Goal: Information Seeking & Learning: Check status

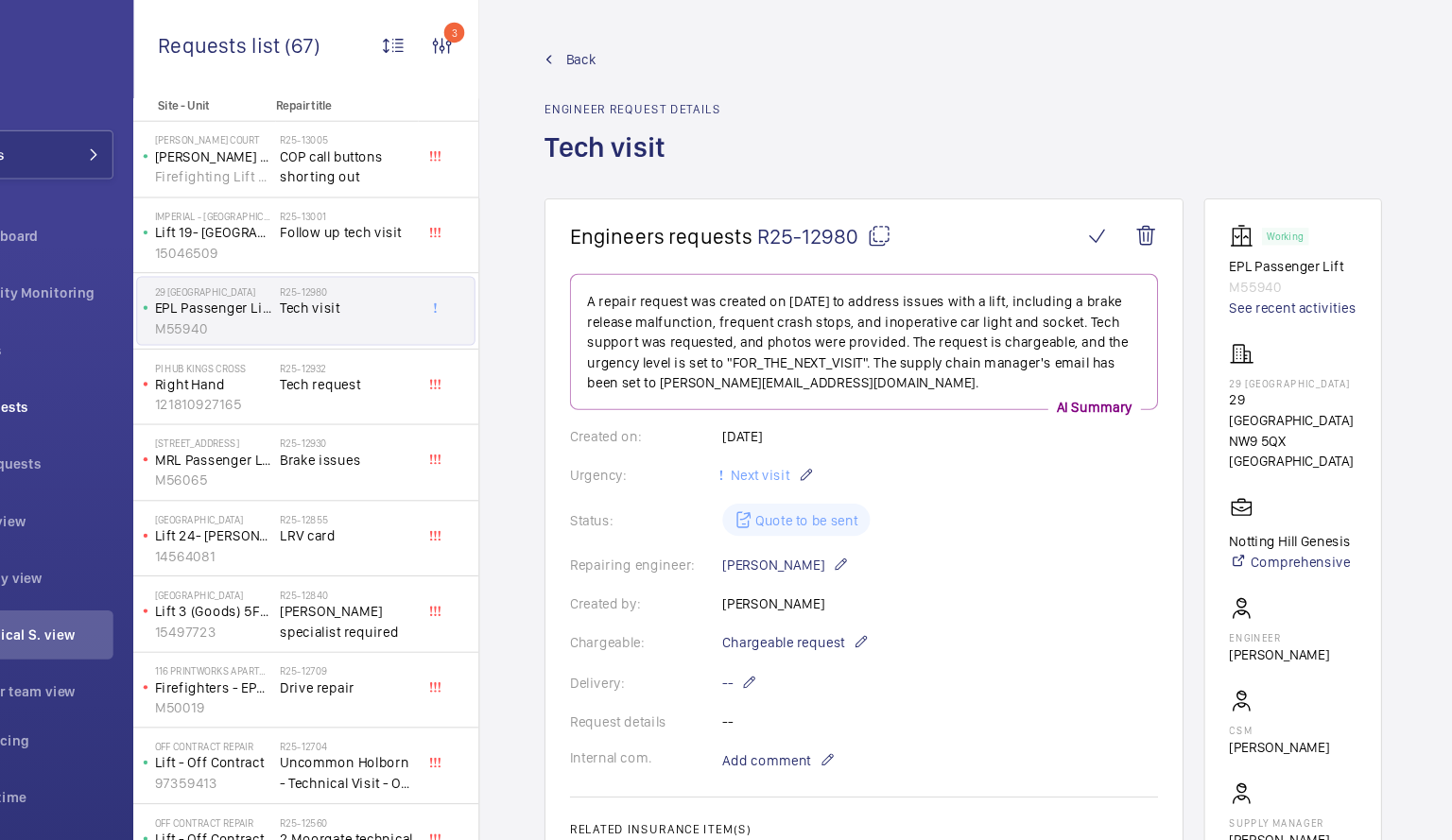
scroll to position [1066, 0]
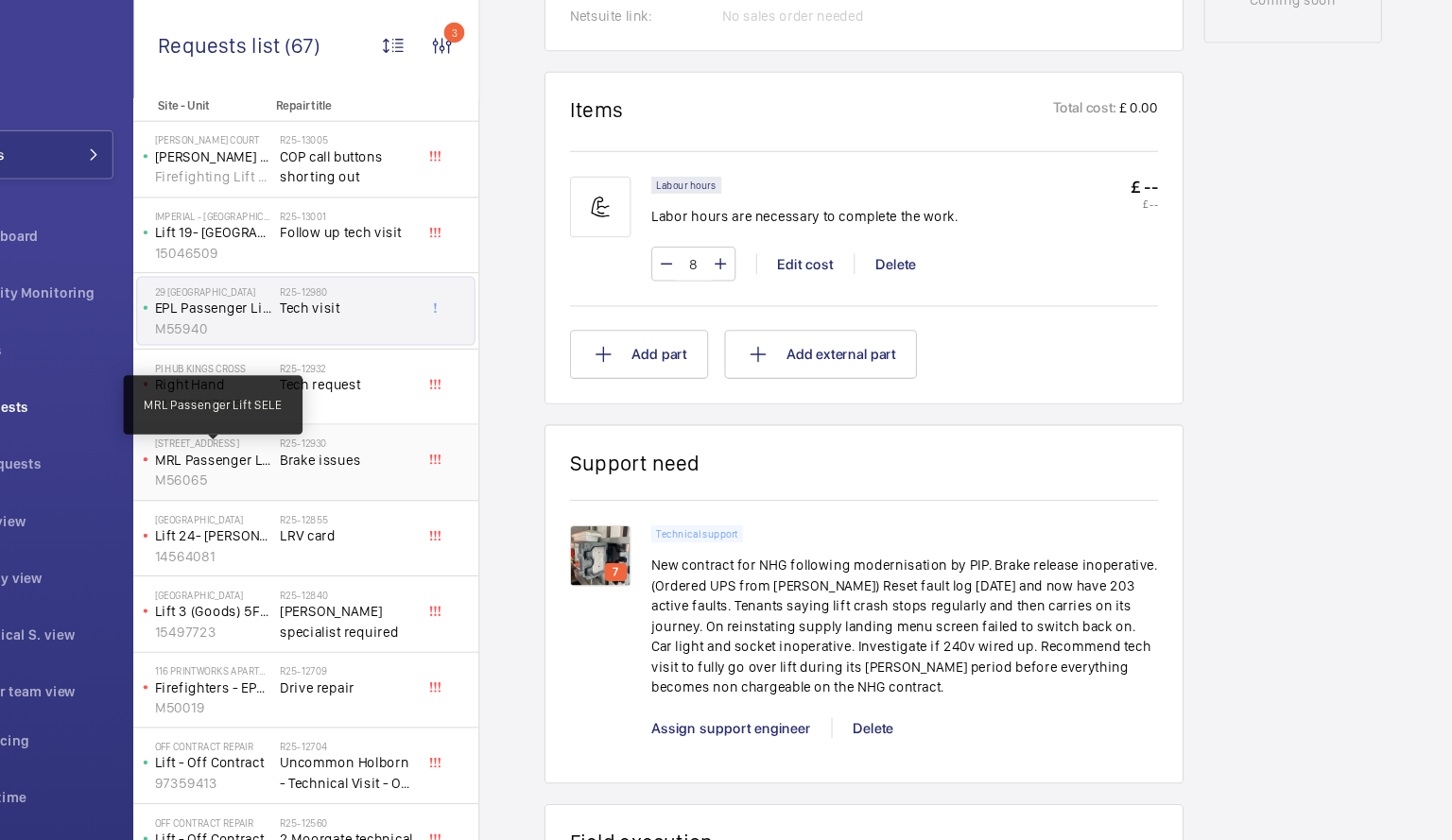
click at [317, 429] on p "MRL Passenger Lift SELE" at bounding box center [301, 428] width 108 height 19
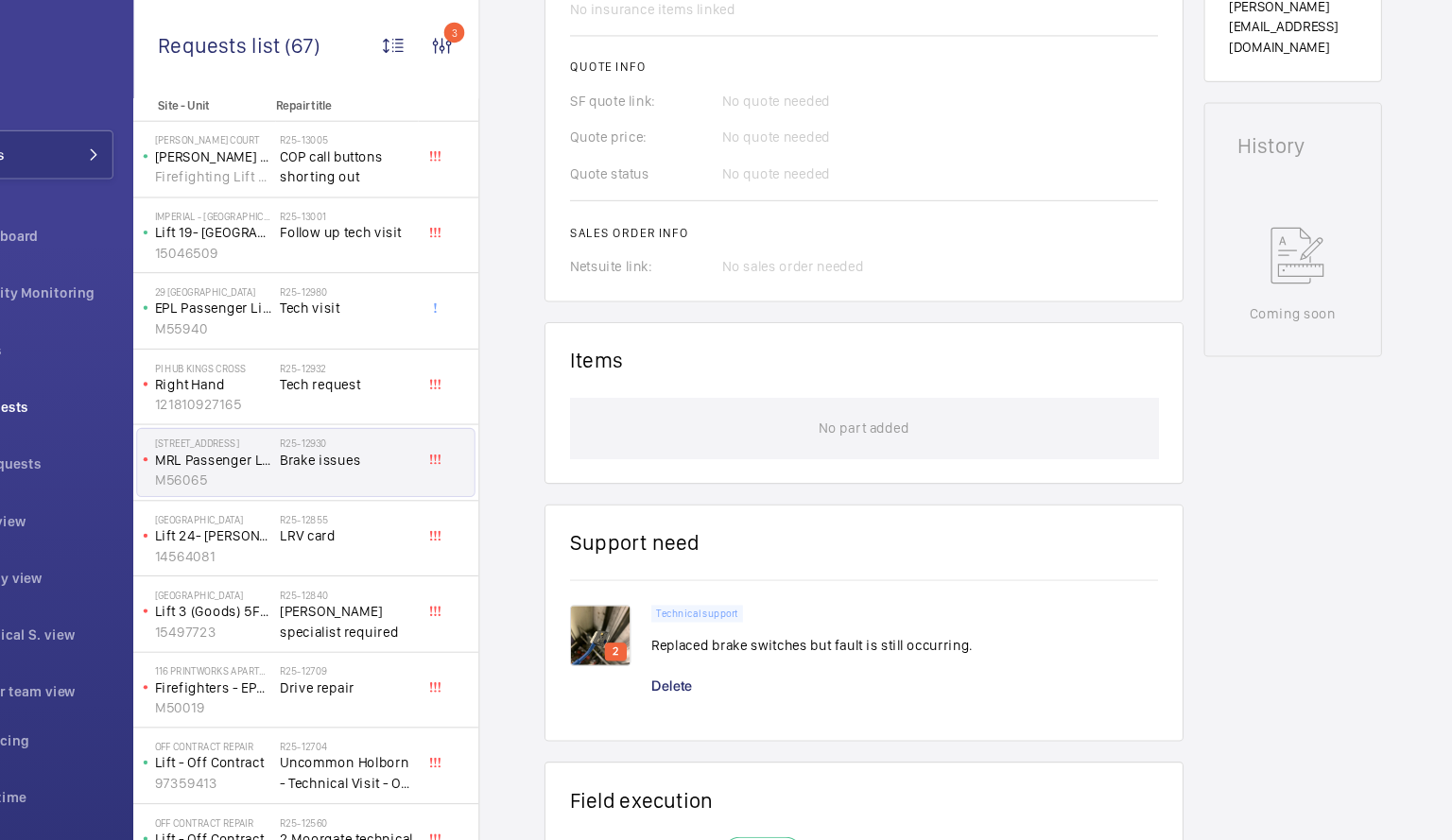
scroll to position [869, 0]
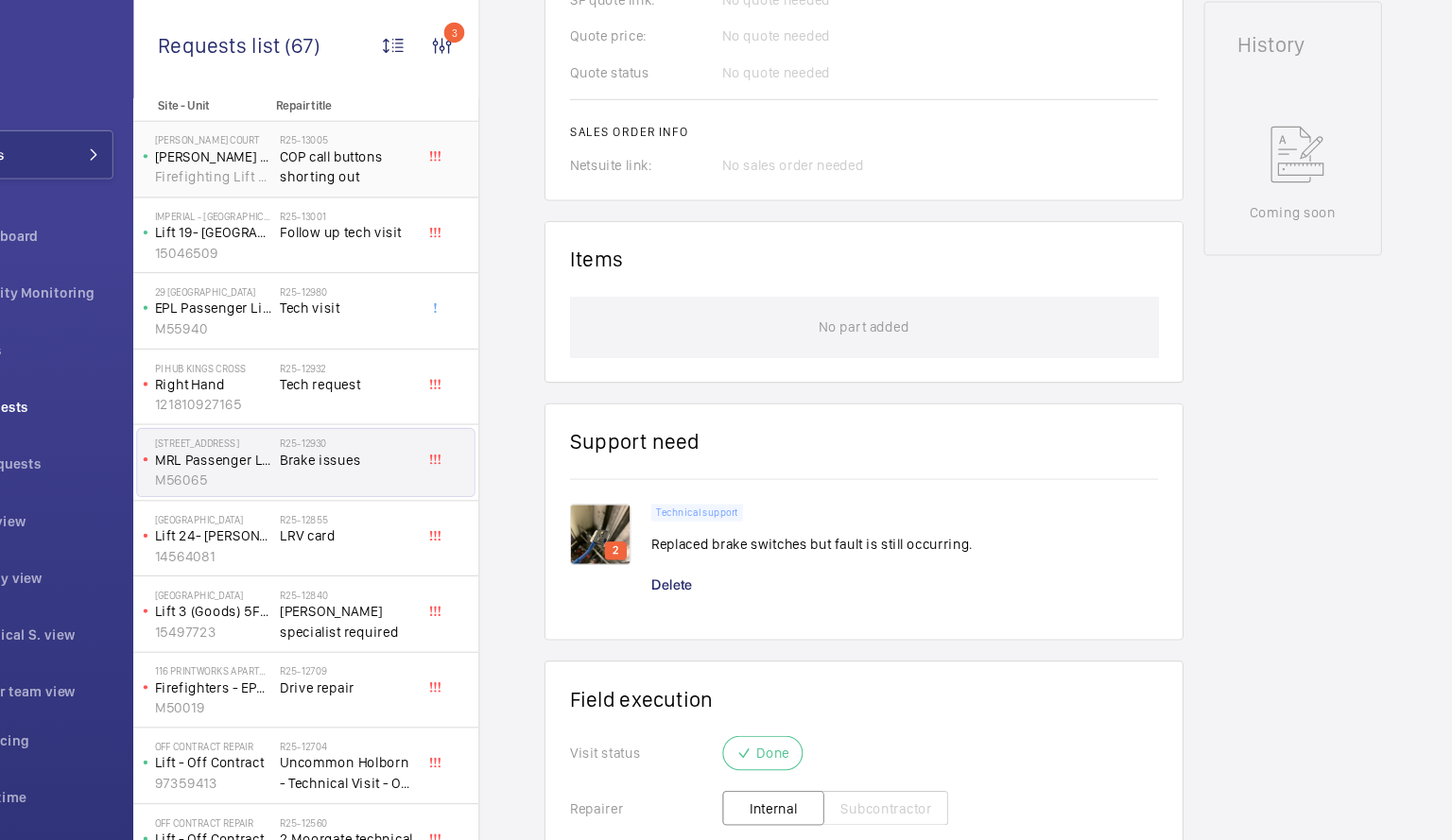
click at [415, 131] on h2 "R25-13005" at bounding box center [425, 130] width 124 height 11
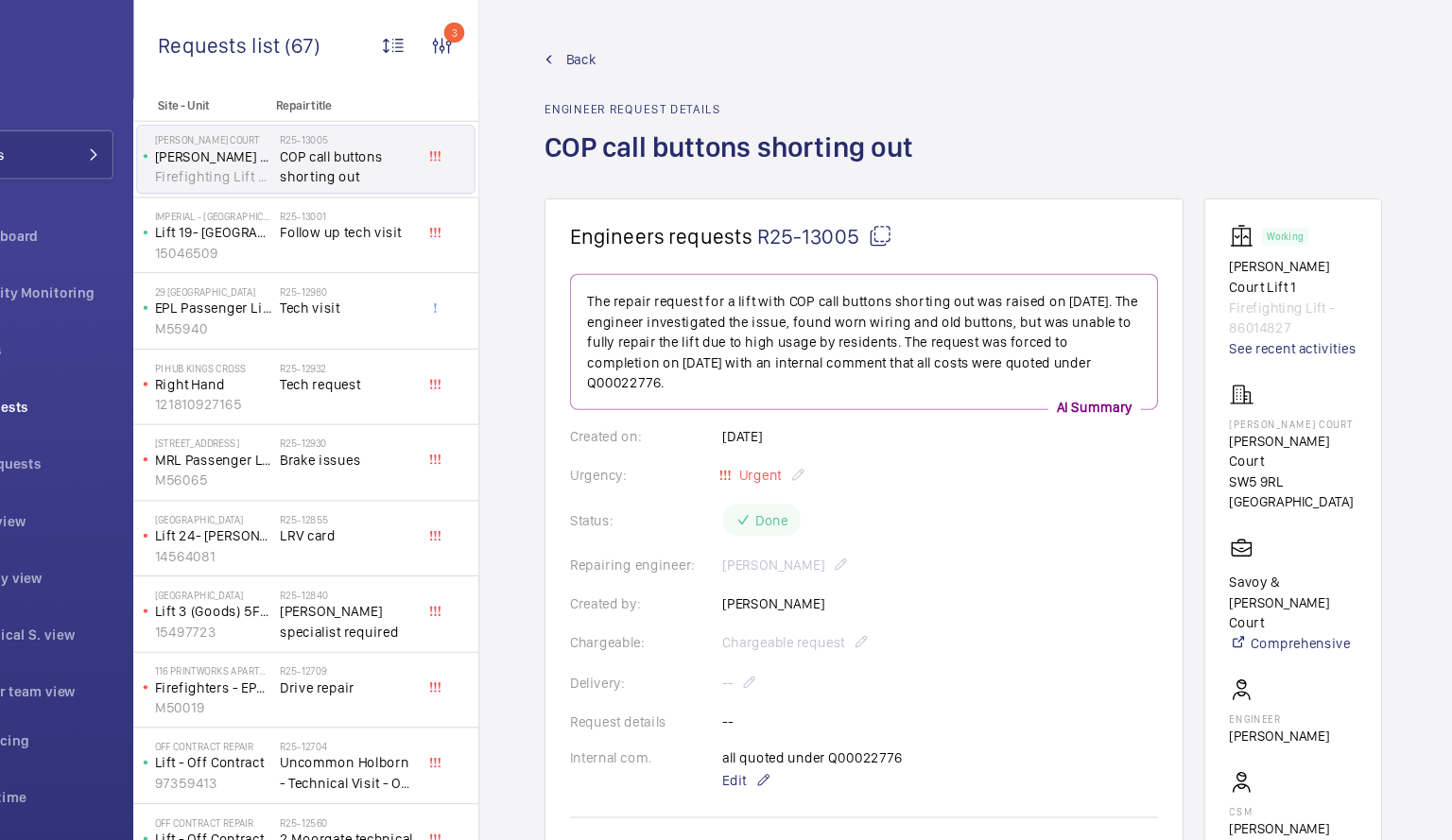
click at [613, 51] on mat-icon at bounding box center [613, 55] width 9 height 9
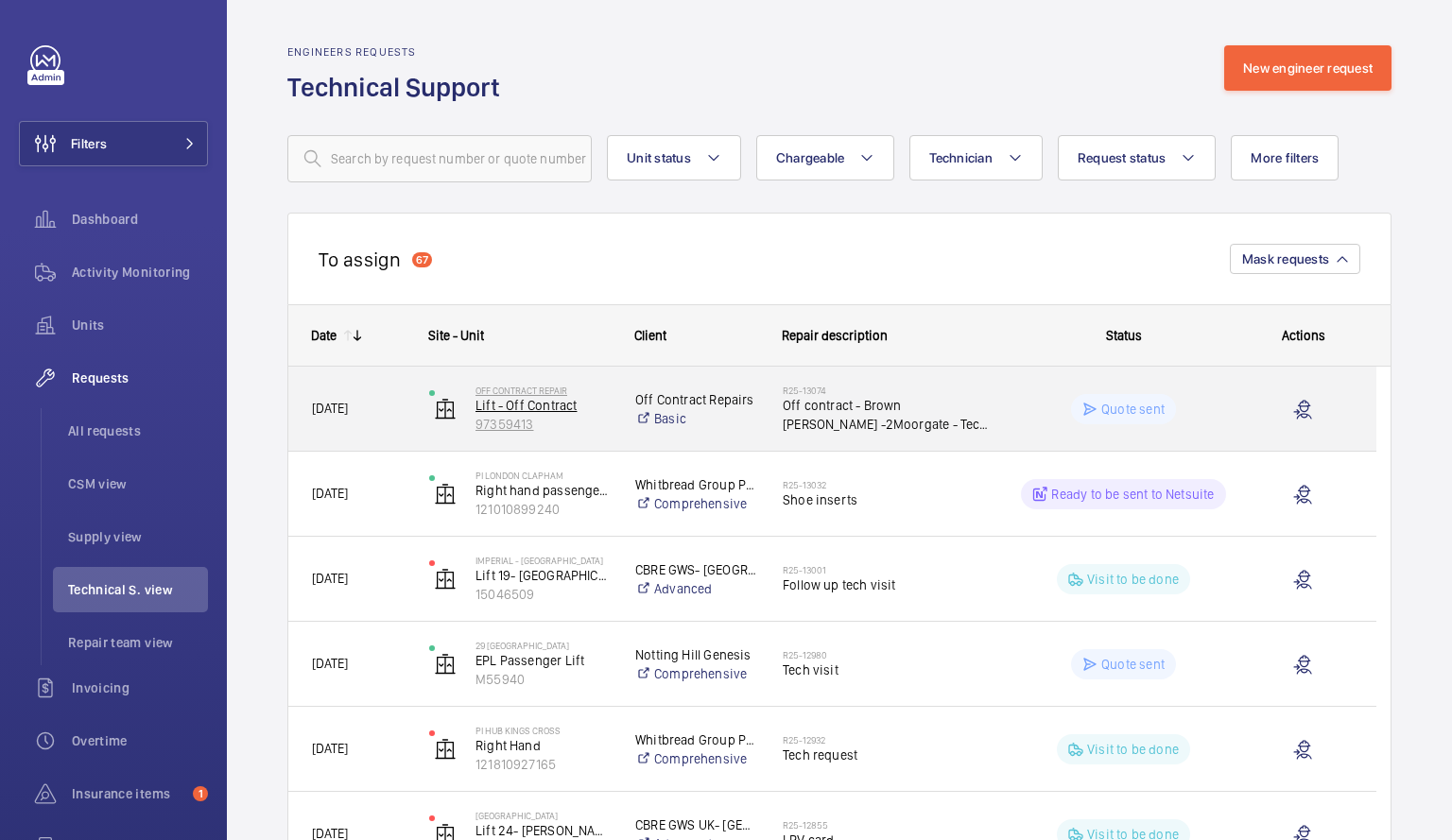
click at [597, 410] on p "Lift - Off Contract" at bounding box center [543, 406] width 135 height 19
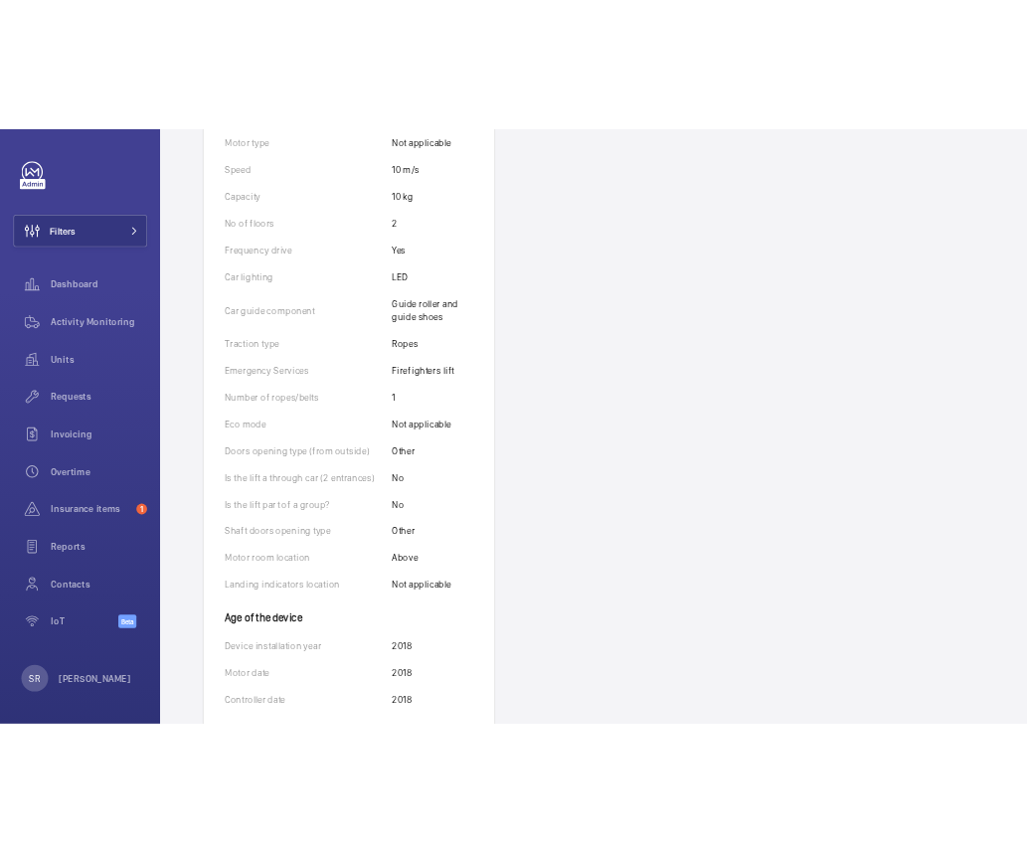
scroll to position [838, 0]
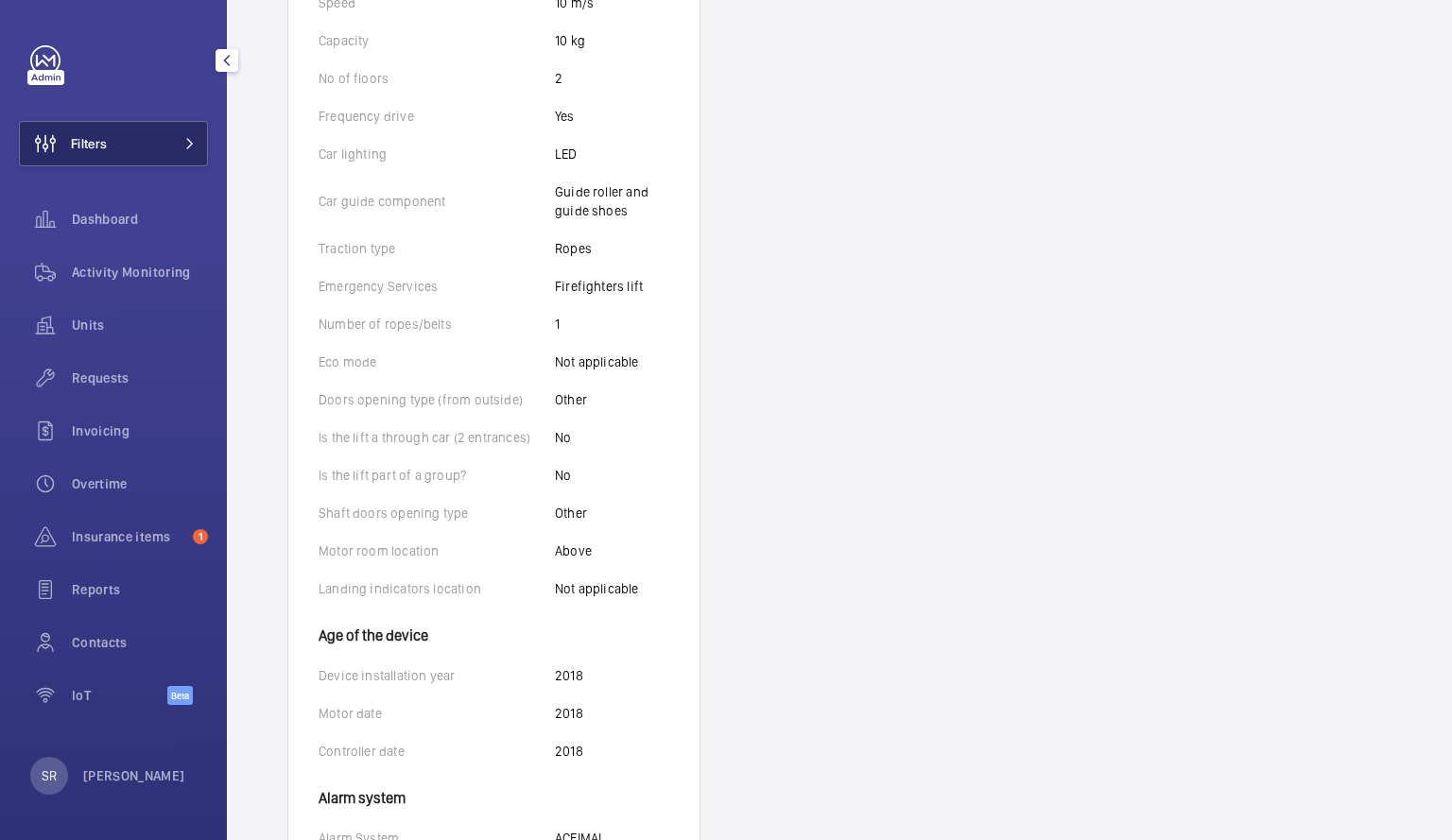
click at [105, 153] on span "Filters" at bounding box center [64, 143] width 87 height 46
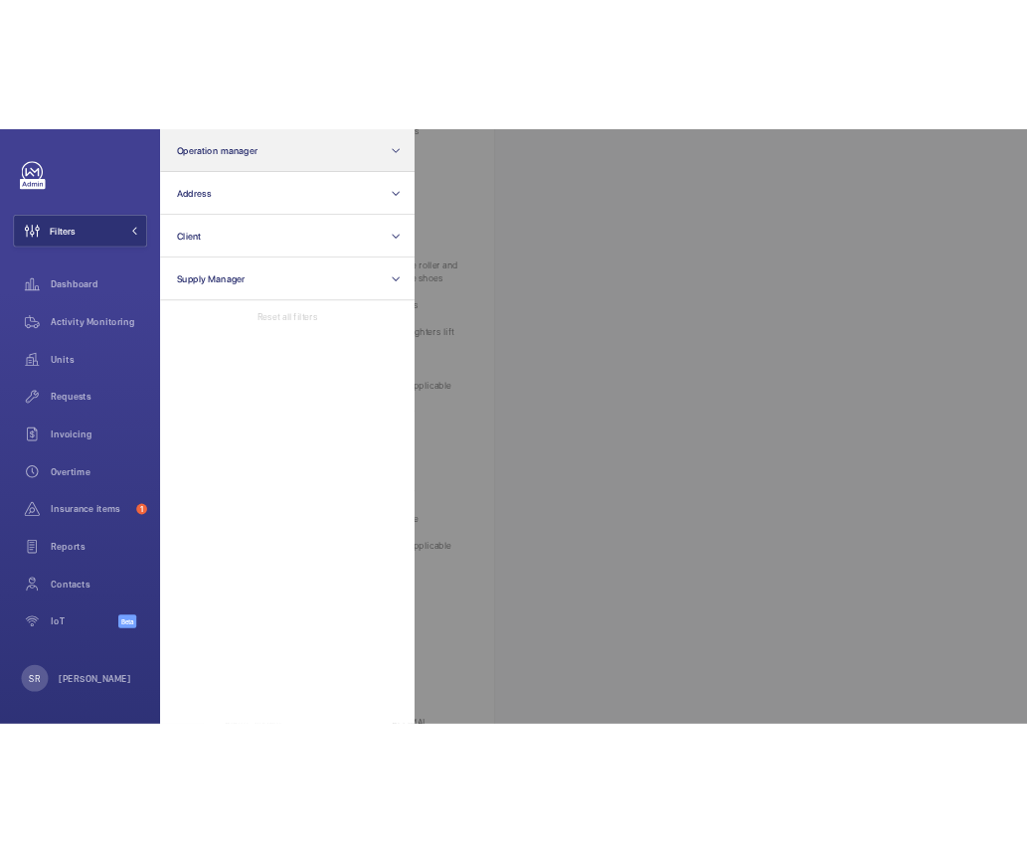
scroll to position [878, 0]
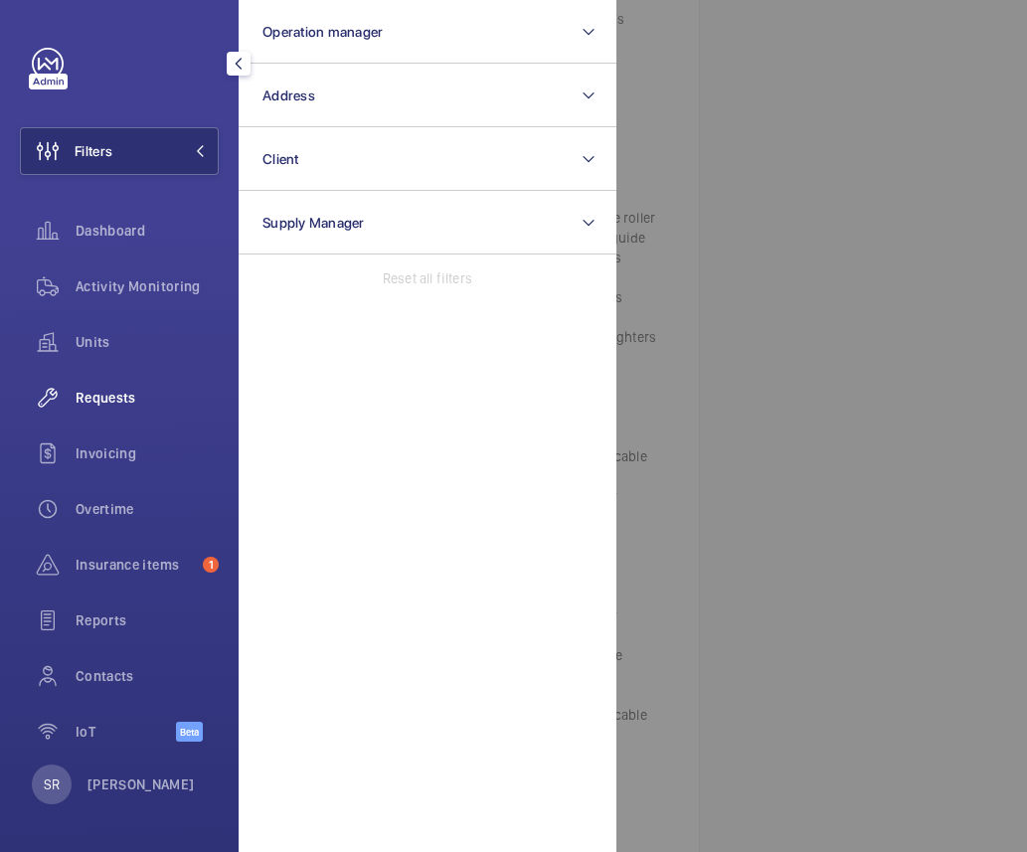
click at [121, 390] on span "Requests" at bounding box center [147, 398] width 143 height 20
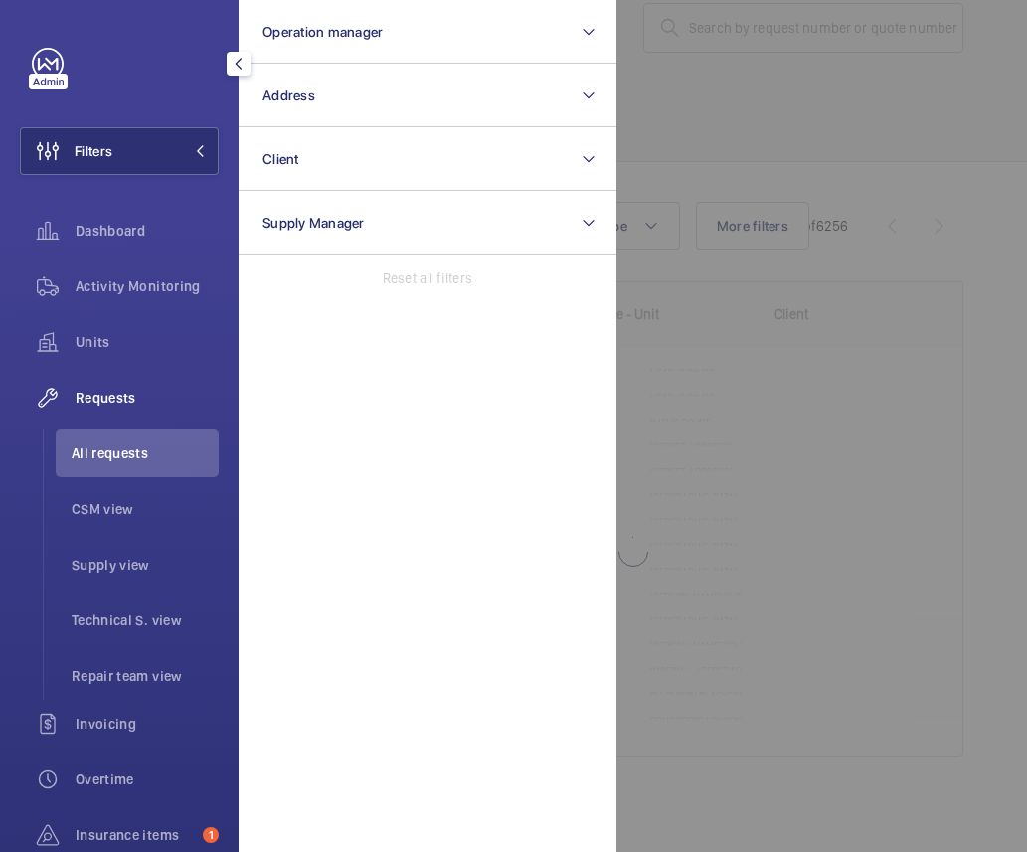
scroll to position [44, 0]
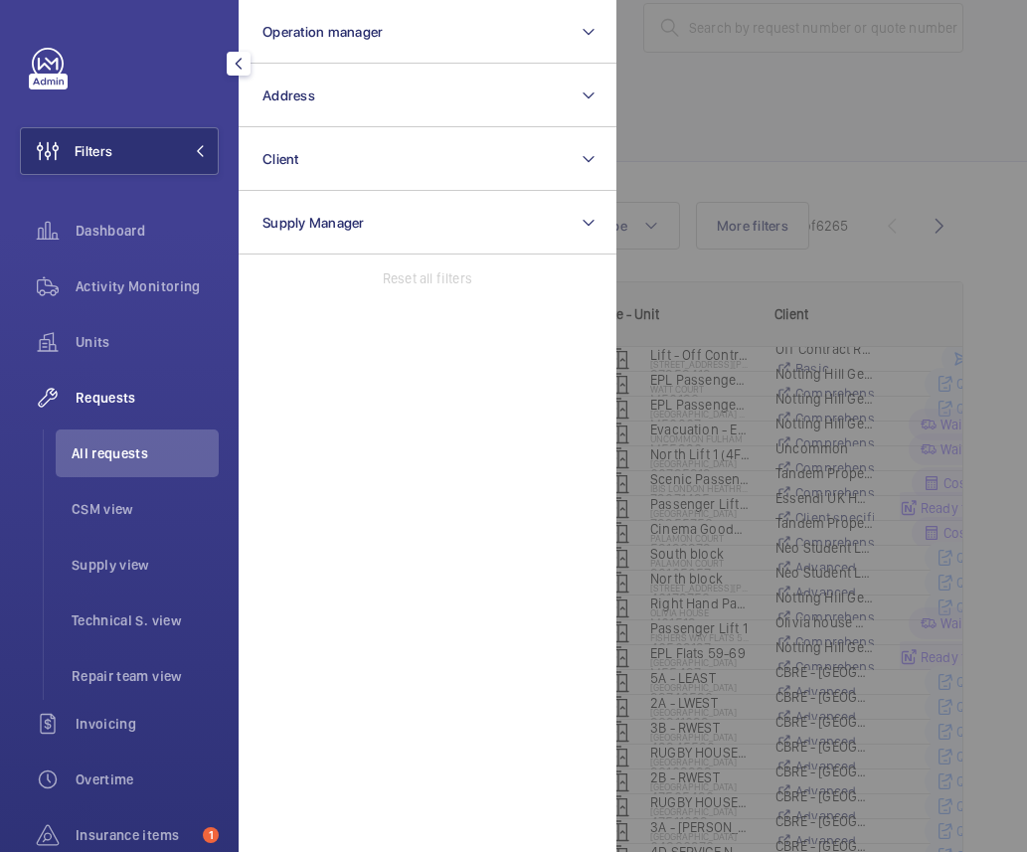
scroll to position [59, 0]
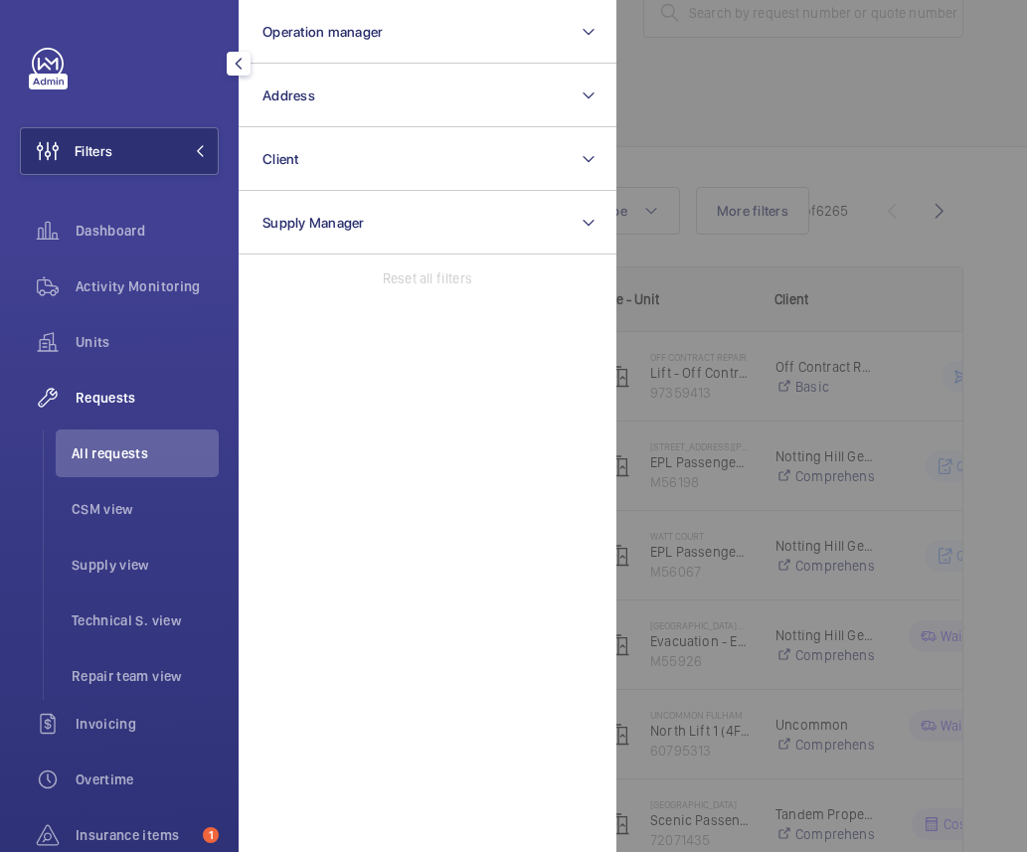
click at [121, 390] on span "Requests" at bounding box center [147, 398] width 143 height 20
click at [102, 390] on span "Requests" at bounding box center [147, 398] width 143 height 20
click at [151, 628] on span "Technical S. view" at bounding box center [145, 621] width 147 height 20
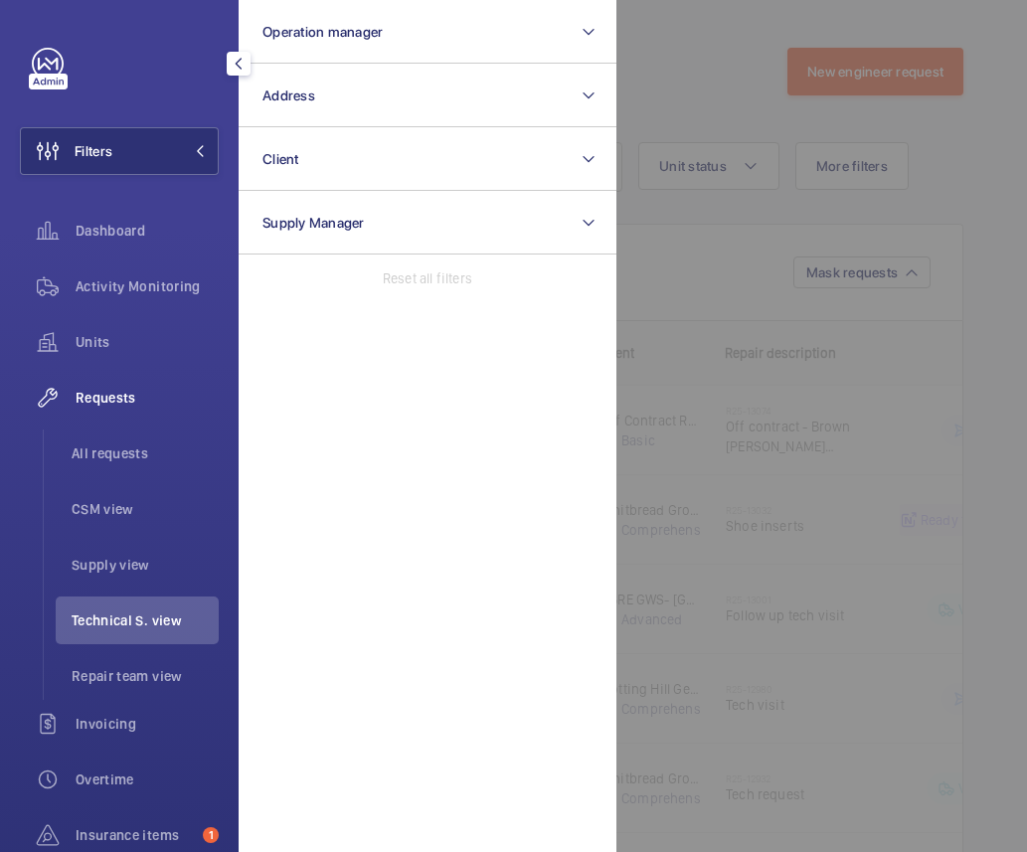
click at [151, 620] on span "Technical S. view" at bounding box center [145, 621] width 147 height 20
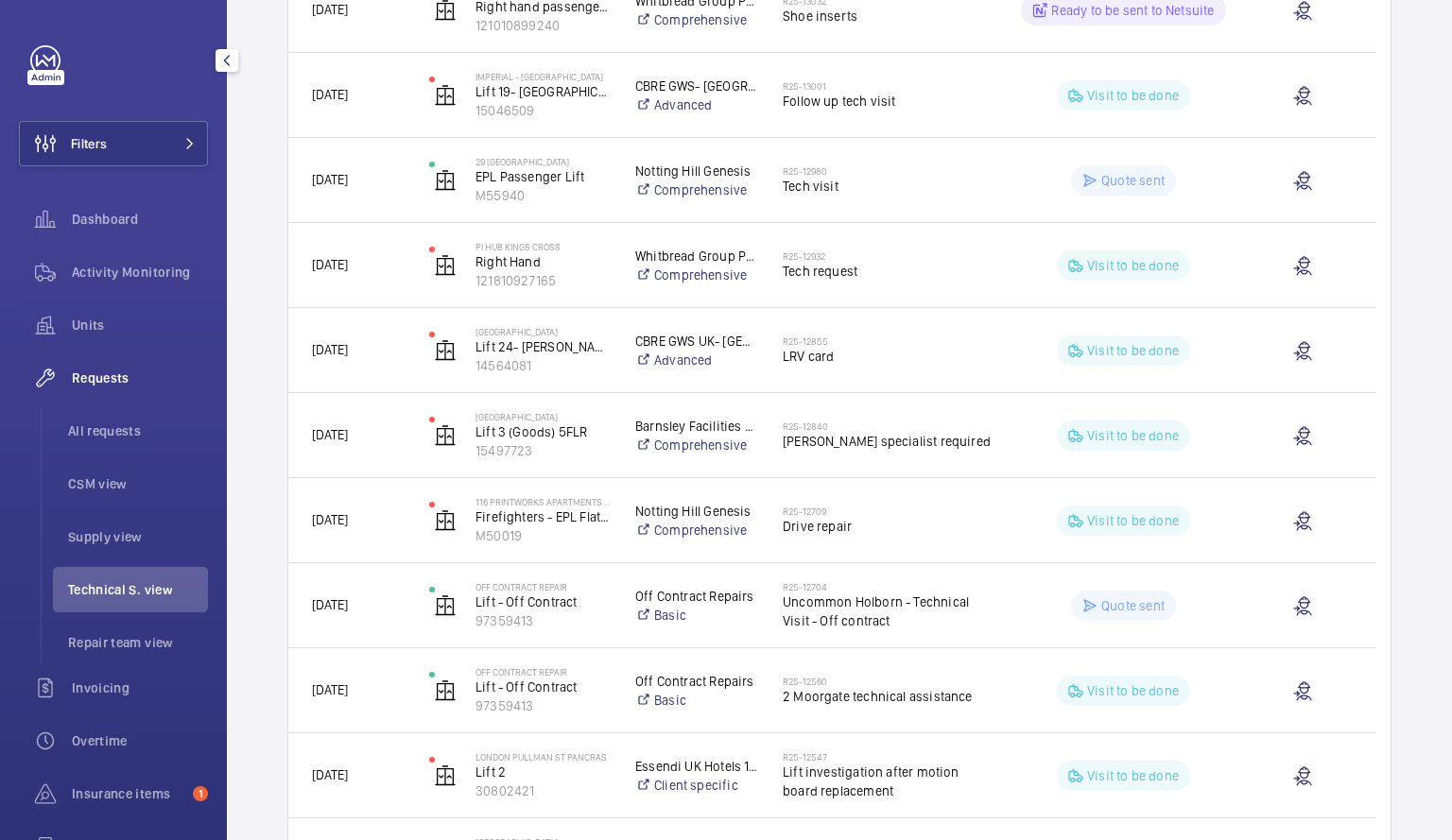
scroll to position [33, 0]
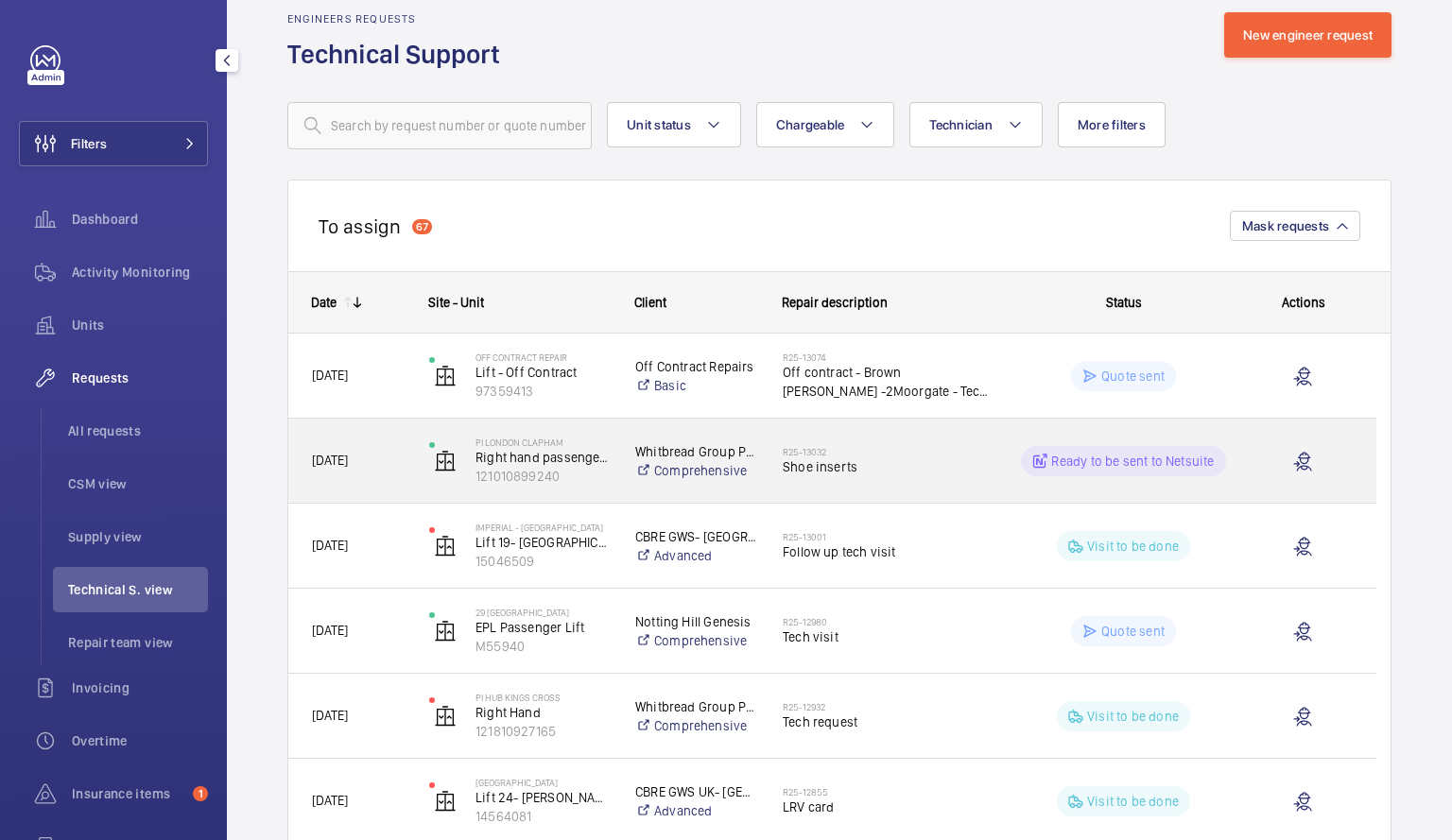
click at [925, 481] on div "R25-13032 Shoe inserts" at bounding box center [888, 462] width 211 height 55
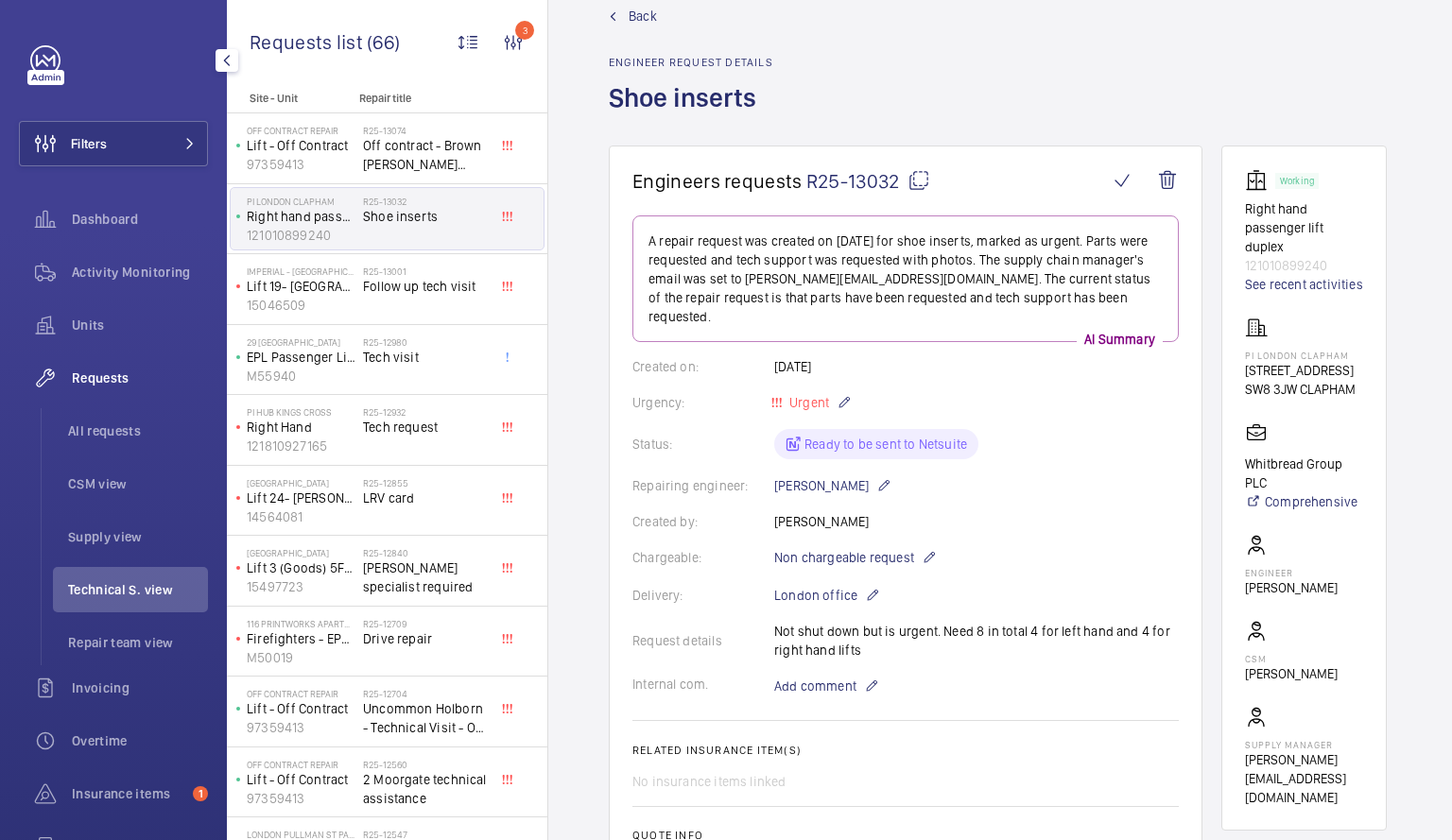
scroll to position [37, 0]
click at [398, 446] on div "R25-12932 Tech request" at bounding box center [425, 434] width 124 height 55
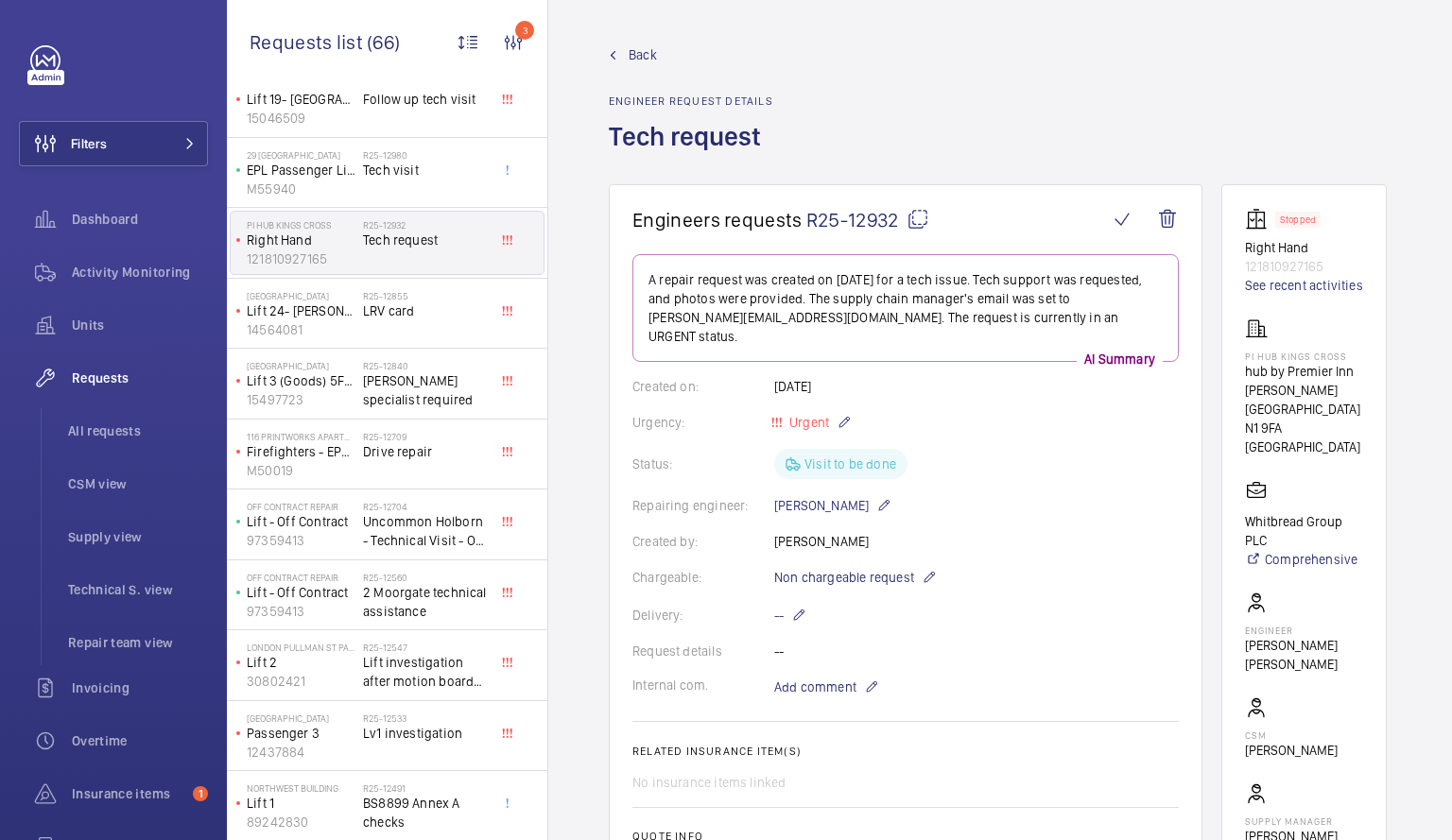
scroll to position [306, 0]
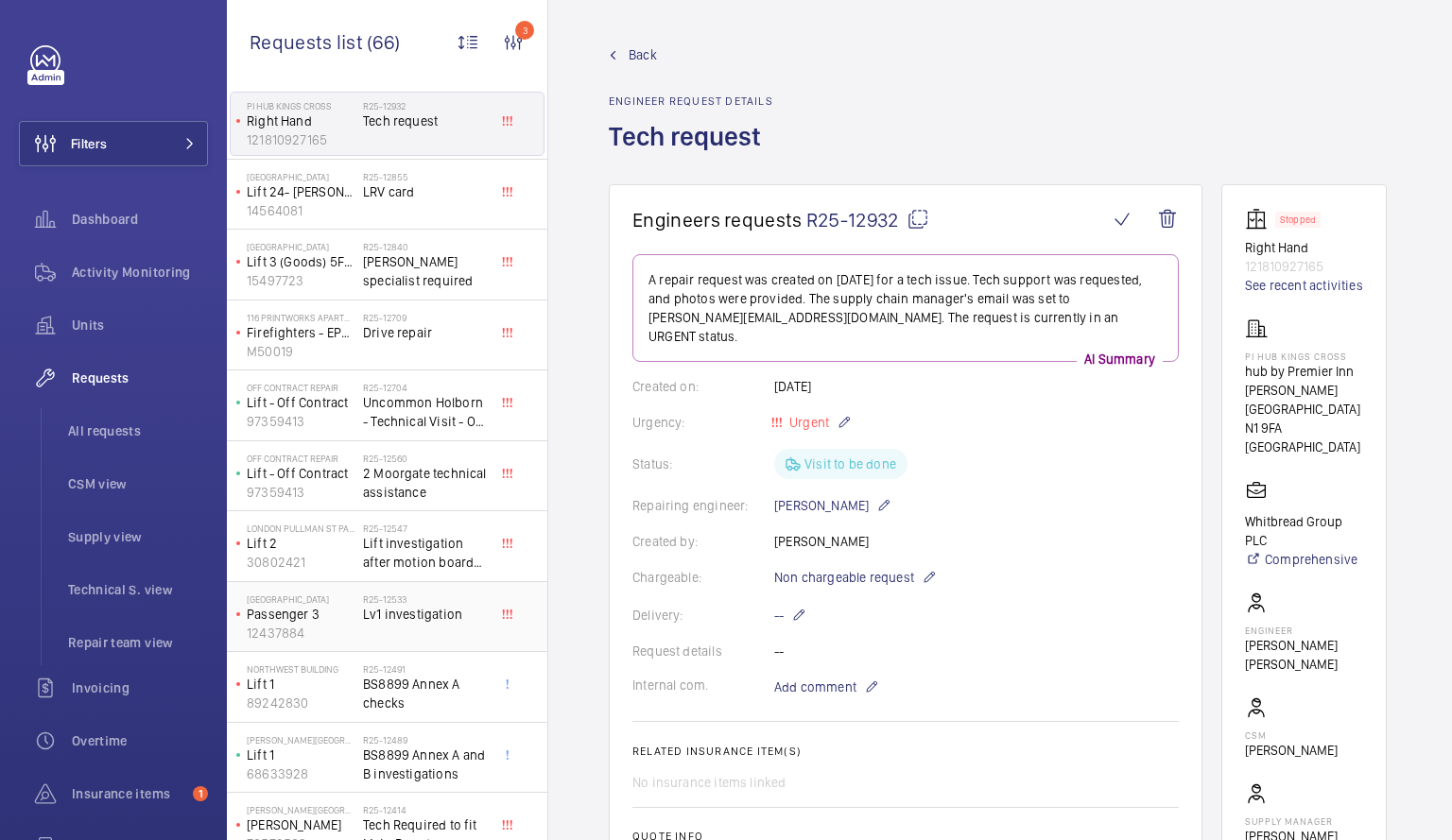
click at [411, 603] on h2 "R25-12533" at bounding box center [425, 600] width 124 height 11
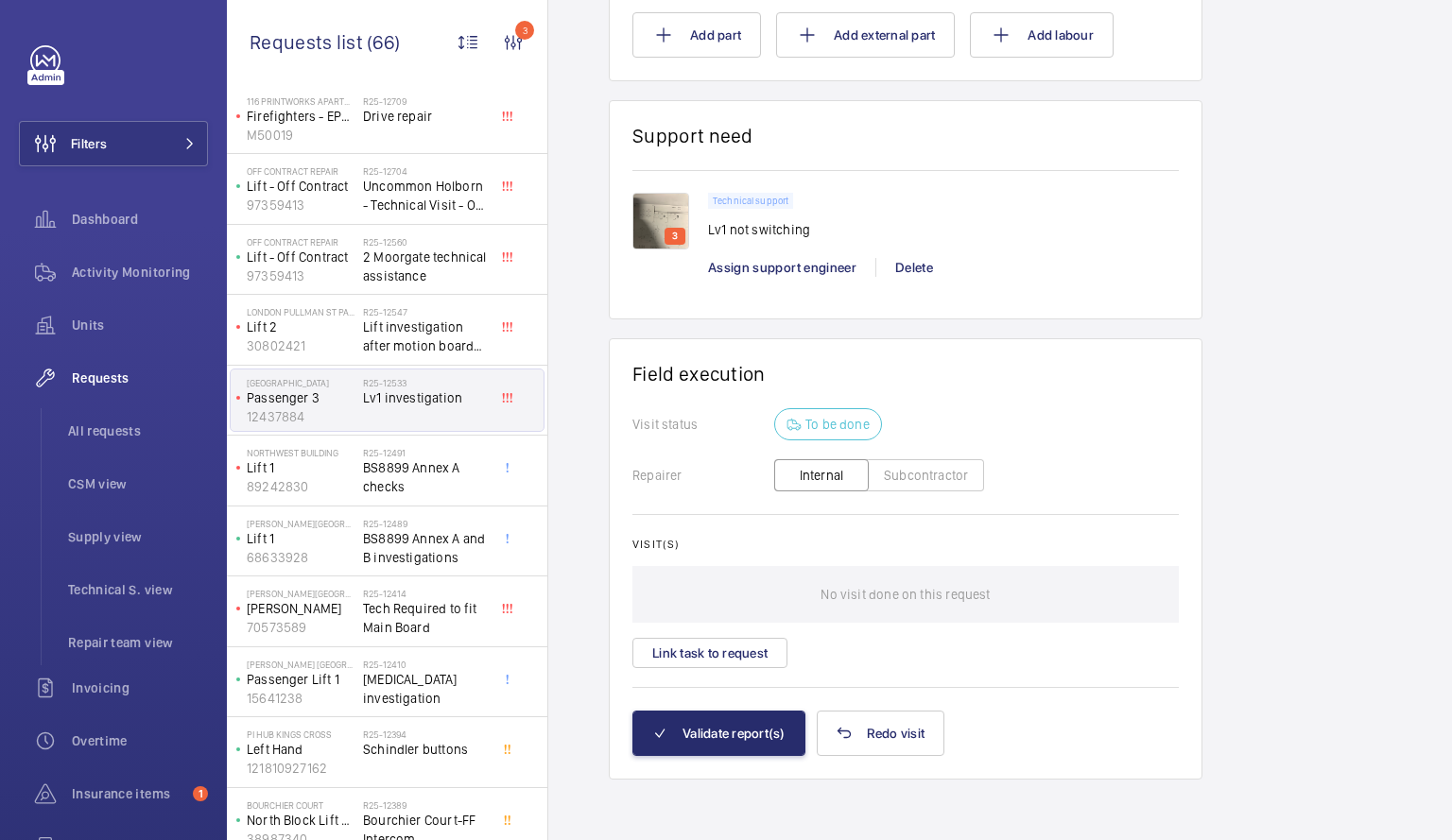
scroll to position [532, 0]
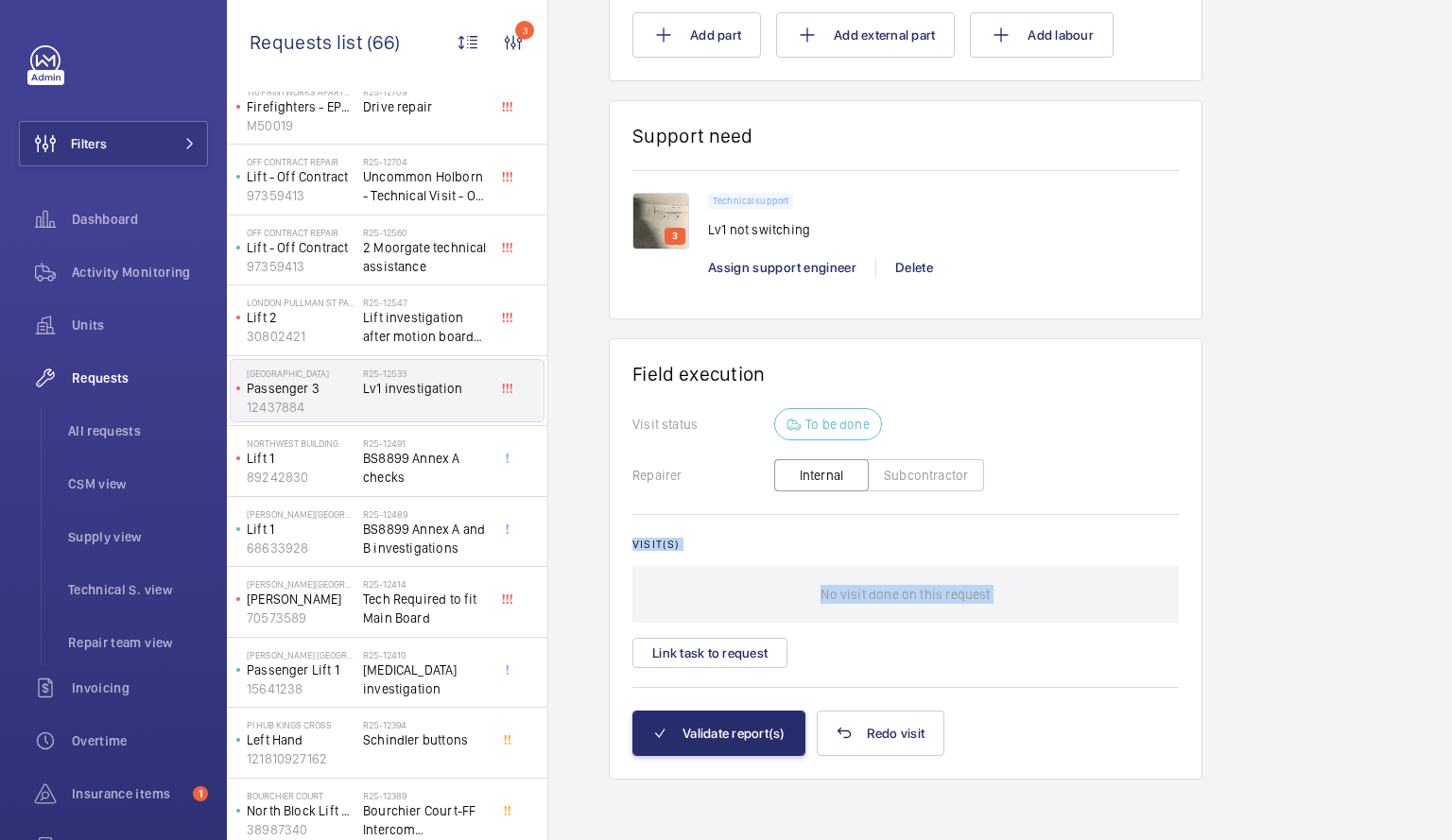
drag, startPoint x: 579, startPoint y: 647, endPoint x: 574, endPoint y: 676, distance: 29.4
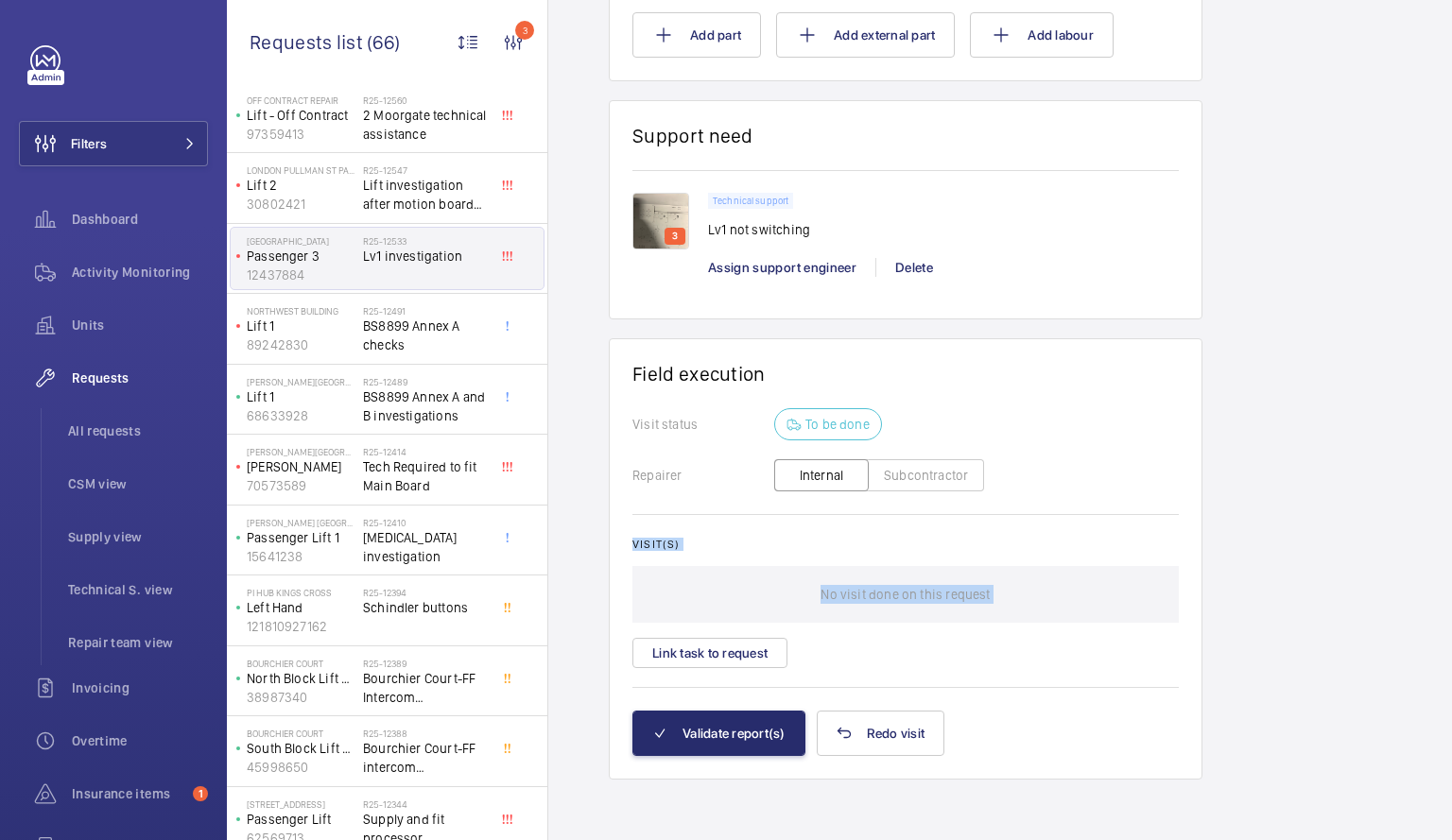
scroll to position [694, 0]
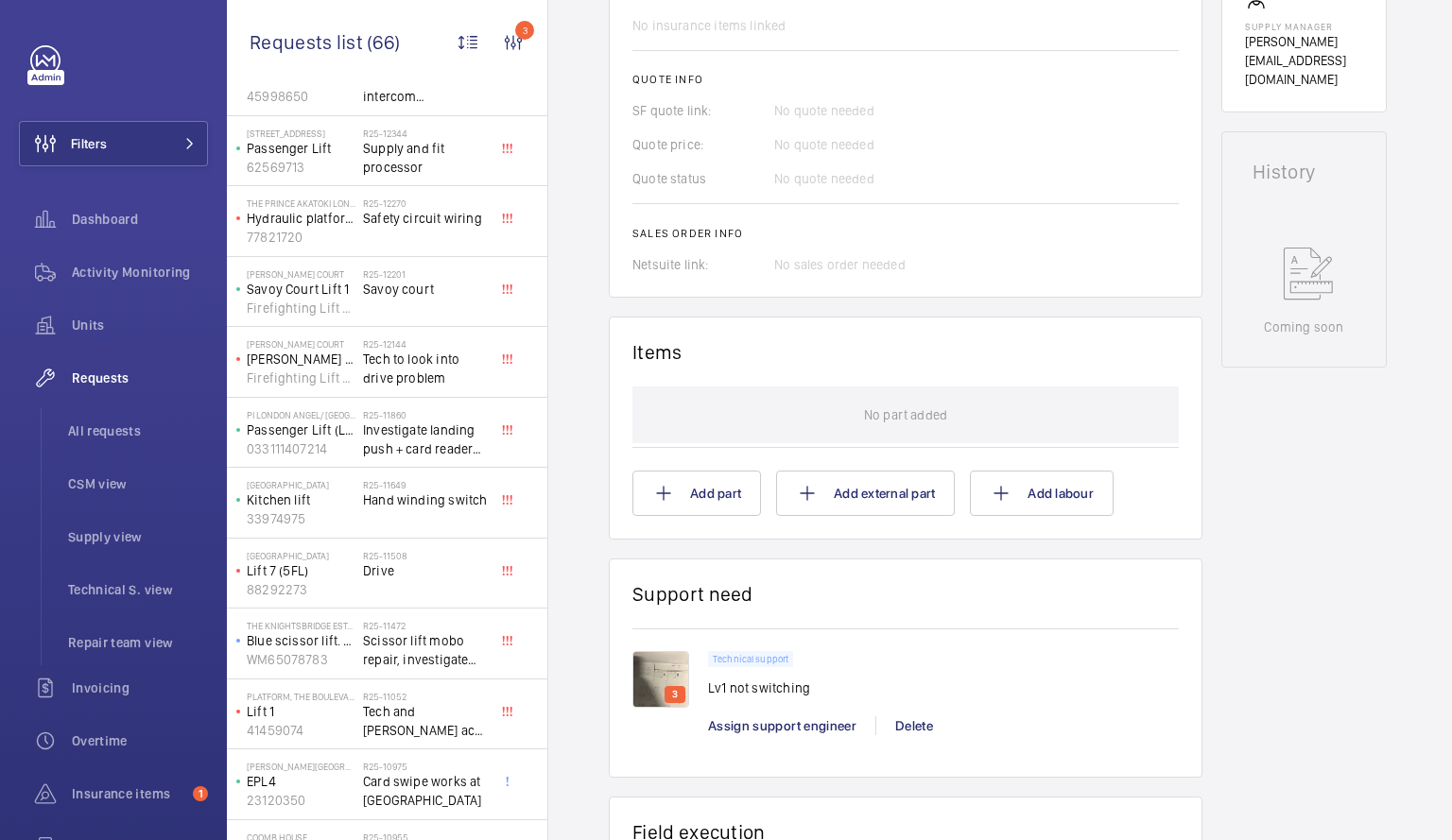
scroll to position [119, 0]
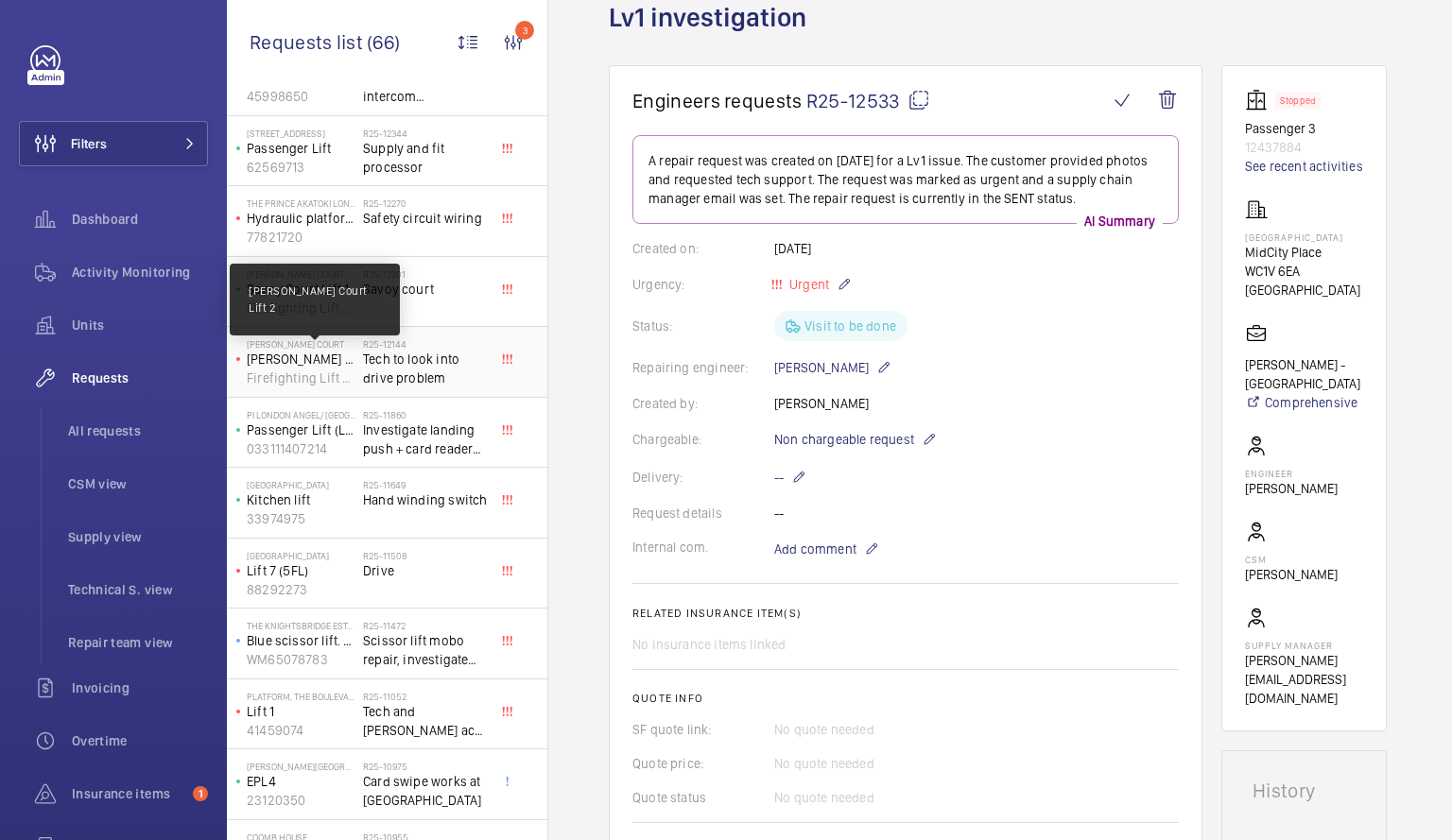
click at [326, 363] on p "[PERSON_NAME] Court Lift 2" at bounding box center [301, 359] width 108 height 19
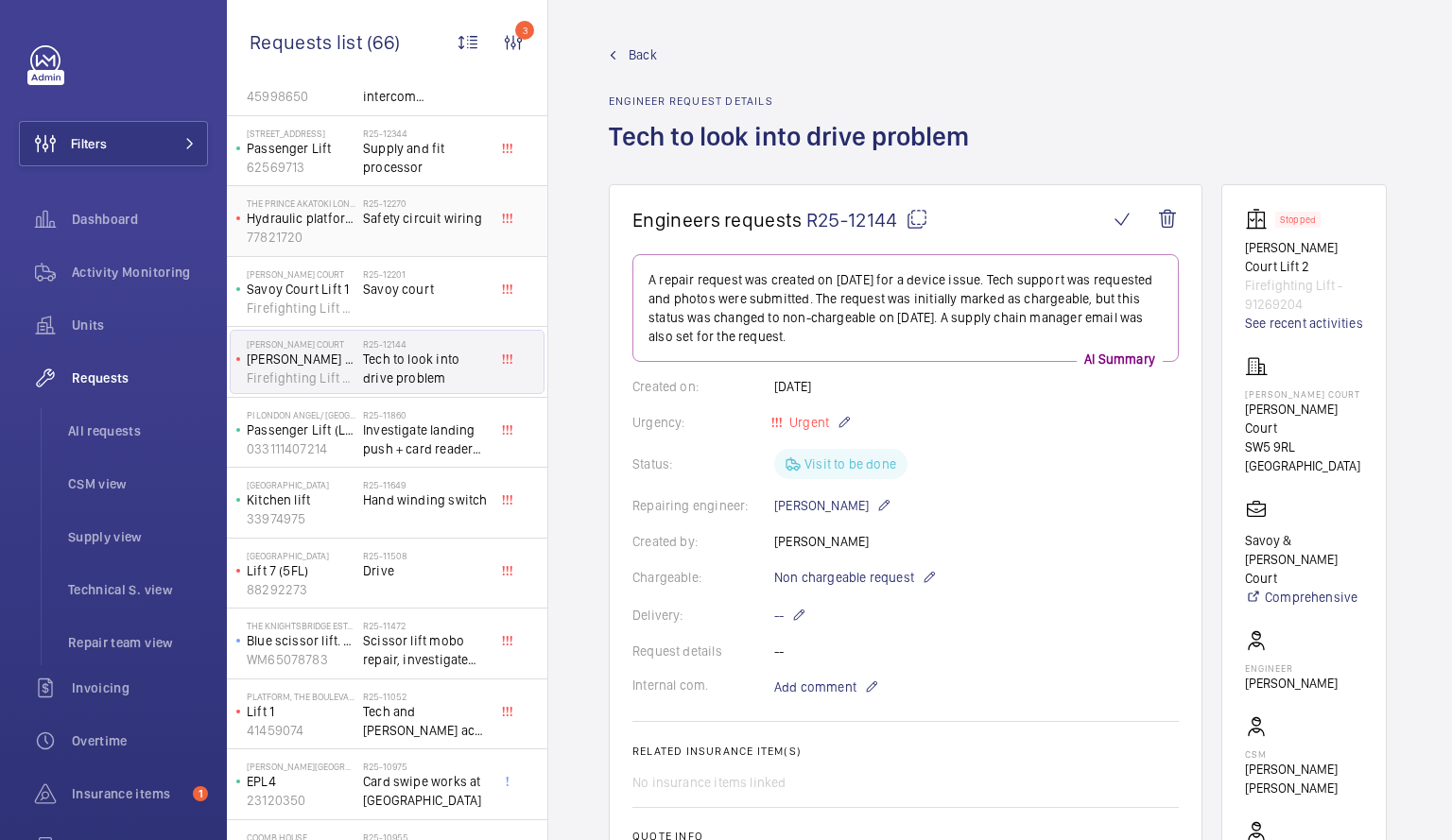
click at [363, 209] on span "Safety circuit wiring" at bounding box center [425, 219] width 124 height 19
